Goal: Find contact information: Find contact information

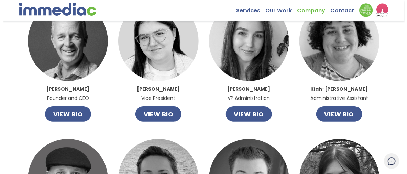
scroll to position [69, 0]
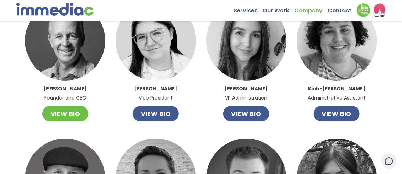
click at [64, 112] on button "VIEW BIO" at bounding box center [65, 113] width 46 height 15
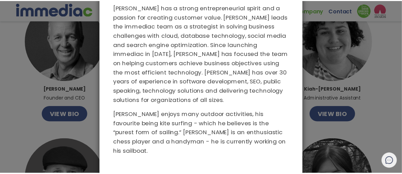
scroll to position [0, 0]
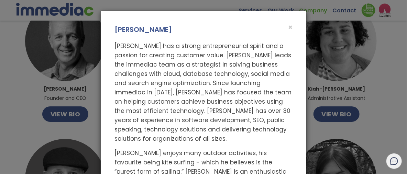
click at [291, 26] on div "× [PERSON_NAME]" at bounding box center [204, 23] width 206 height 24
click at [288, 28] on span "×" at bounding box center [290, 27] width 4 height 10
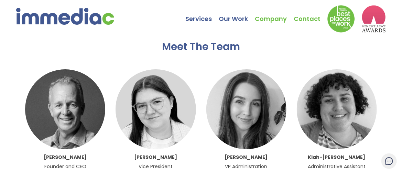
click at [305, 19] on link "Contact" at bounding box center [311, 14] width 34 height 24
